Goal: Information Seeking & Learning: Learn about a topic

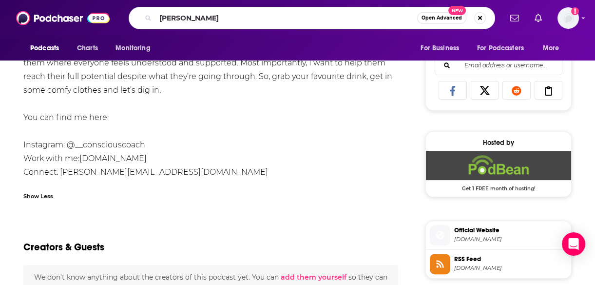
type input "[PERSON_NAME]"
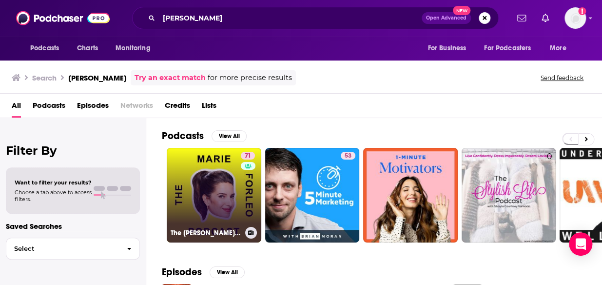
click at [217, 191] on link "71 The [PERSON_NAME] Podcast" at bounding box center [214, 195] width 95 height 95
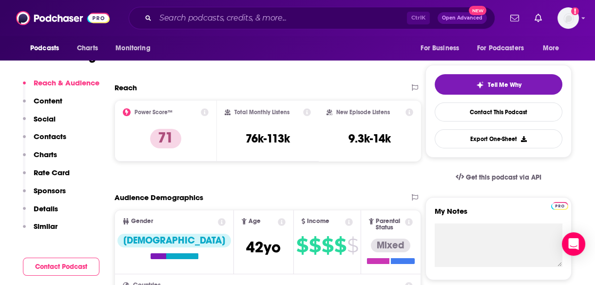
scroll to position [211, 0]
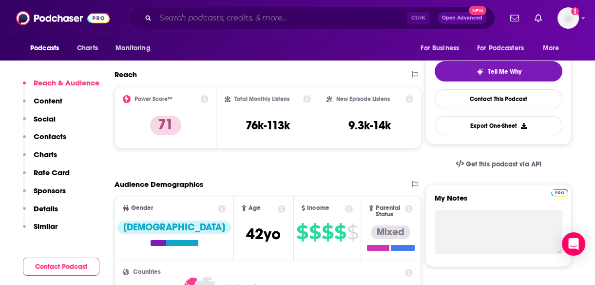
click at [209, 17] on input "Search podcasts, credits, & more..." at bounding box center [280, 18] width 251 height 16
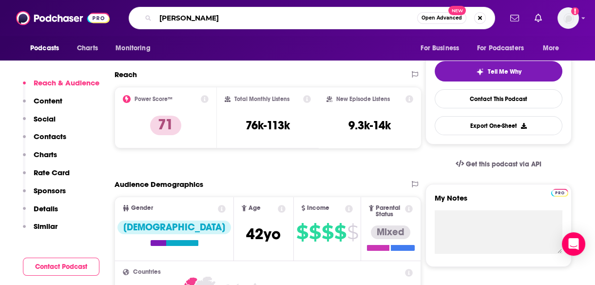
type input "[PERSON_NAME]"
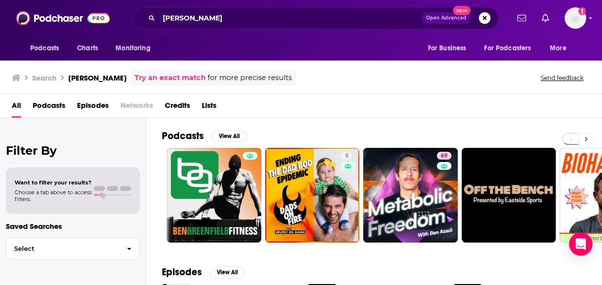
click at [586, 135] on icon at bounding box center [585, 138] width 3 height 7
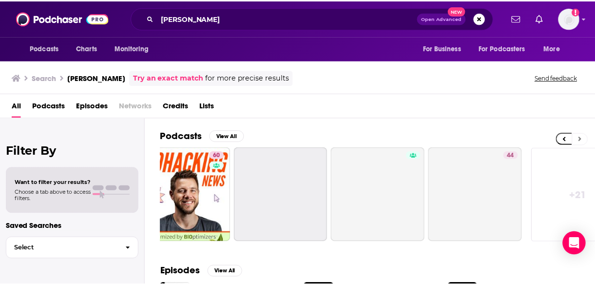
scroll to position [0, 439]
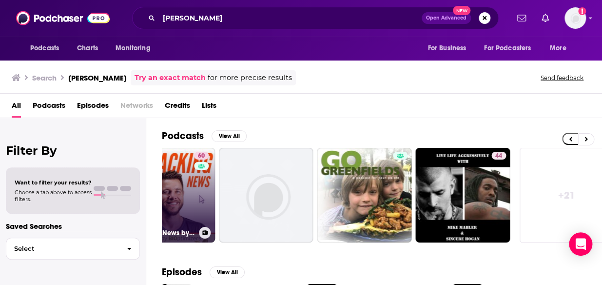
click at [190, 180] on link "60 Biohacking News by Zestology" at bounding box center [167, 195] width 95 height 95
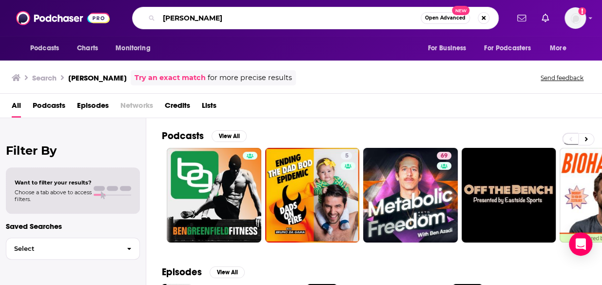
drag, startPoint x: 224, startPoint y: 17, endPoint x: 145, endPoint y: 14, distance: 78.5
click at [145, 14] on div "[PERSON_NAME] Open Advanced New" at bounding box center [315, 18] width 366 height 22
type input "boundless life"
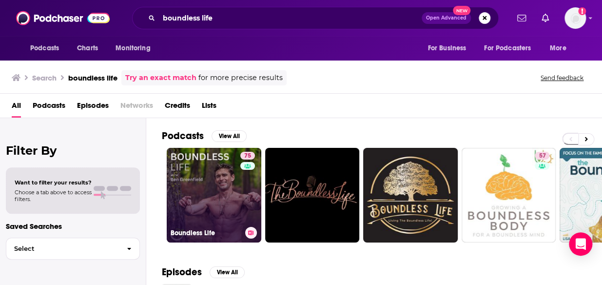
click at [214, 187] on link "75 Boundless Life" at bounding box center [214, 195] width 95 height 95
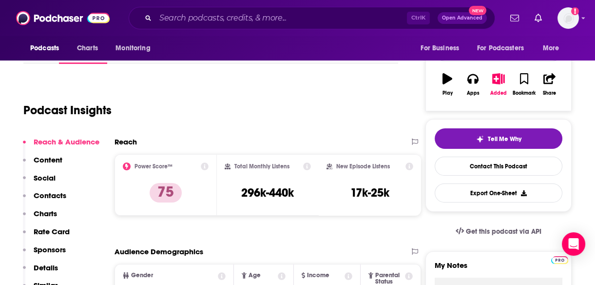
scroll to position [163, 0]
